Goal: Information Seeking & Learning: Learn about a topic

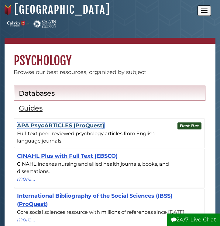
click at [65, 123] on link "APA PsycARTICLES (ProQuest)" at bounding box center [60, 125] width 87 height 7
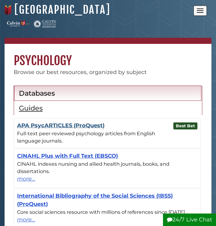
click at [59, 122] on div "Best Bet APA PsycARTICLES (ProQuest) Full-text peer-reviewed psychology article…" at bounding box center [107, 132] width 186 height 29
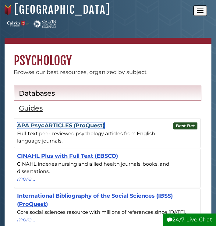
click at [52, 125] on link "APA PsycARTICLES (ProQuest)" at bounding box center [60, 125] width 87 height 7
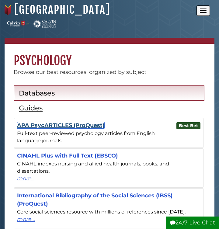
click at [77, 127] on link "APA PsycARTICLES (ProQuest)" at bounding box center [60, 125] width 87 height 7
click at [78, 125] on link "APA PsycARTICLES (ProQuest)" at bounding box center [60, 125] width 87 height 7
